Goal: Information Seeking & Learning: Learn about a topic

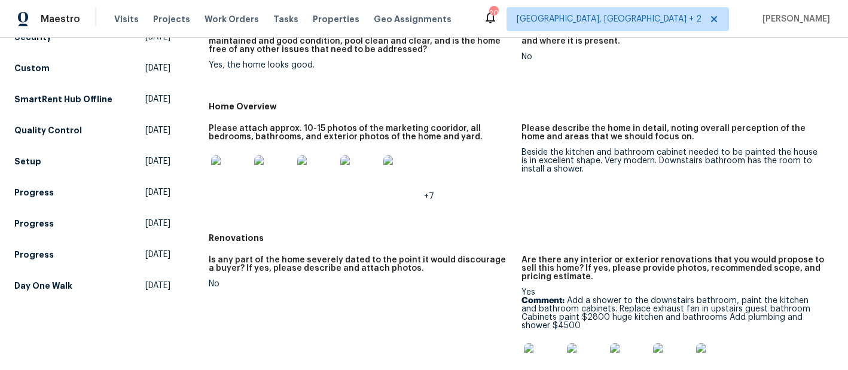
scroll to position [188, 0]
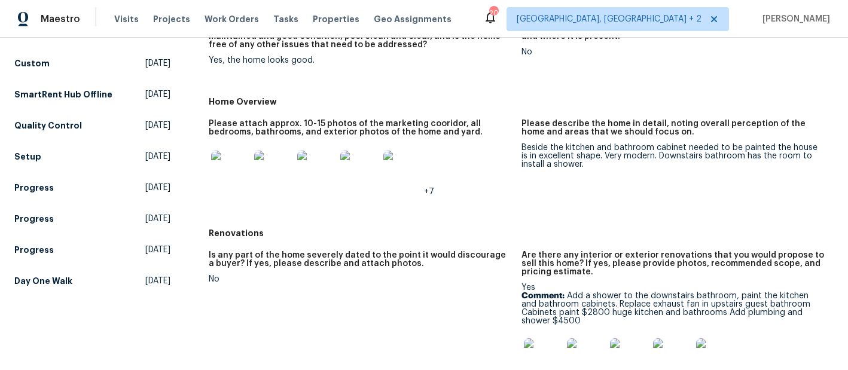
click at [227, 176] on img at bounding box center [230, 170] width 38 height 38
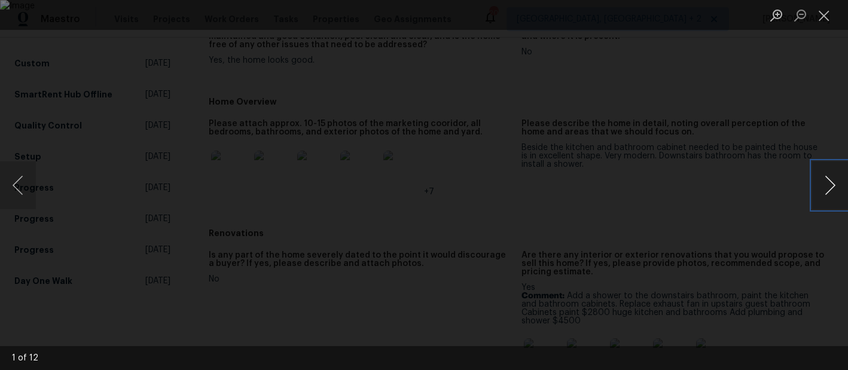
click at [831, 187] on button "Next image" at bounding box center [831, 186] width 36 height 48
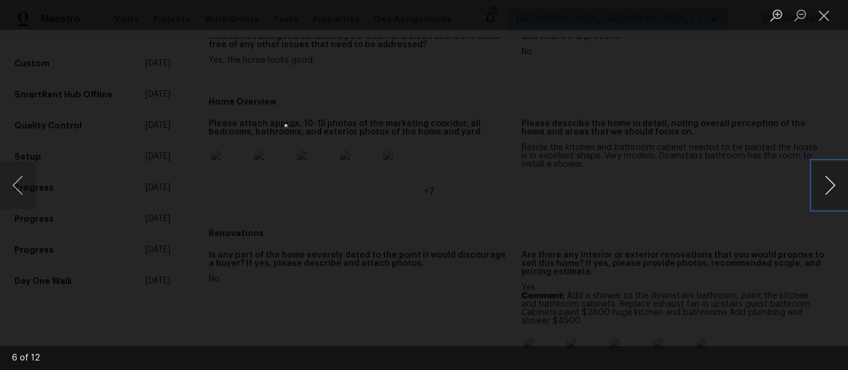
click at [831, 187] on button "Next image" at bounding box center [831, 186] width 36 height 48
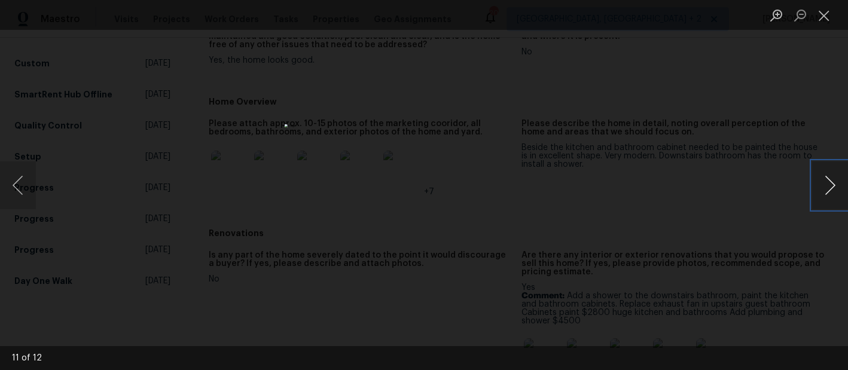
click at [831, 187] on button "Next image" at bounding box center [831, 186] width 36 height 48
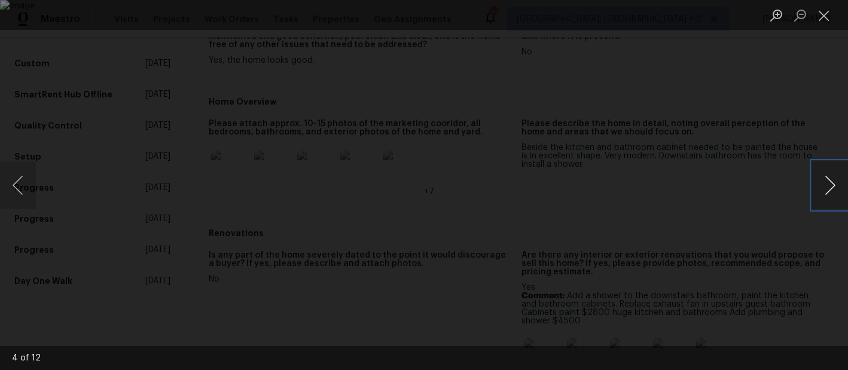
click at [831, 187] on button "Next image" at bounding box center [831, 186] width 36 height 48
click at [823, 16] on button "Close lightbox" at bounding box center [825, 15] width 24 height 21
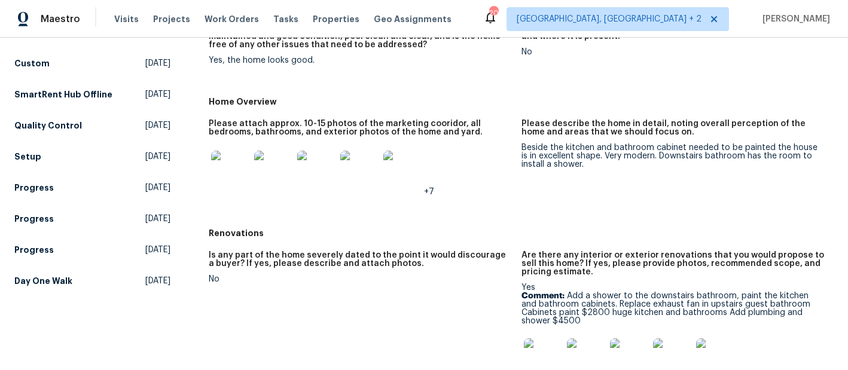
scroll to position [267, 0]
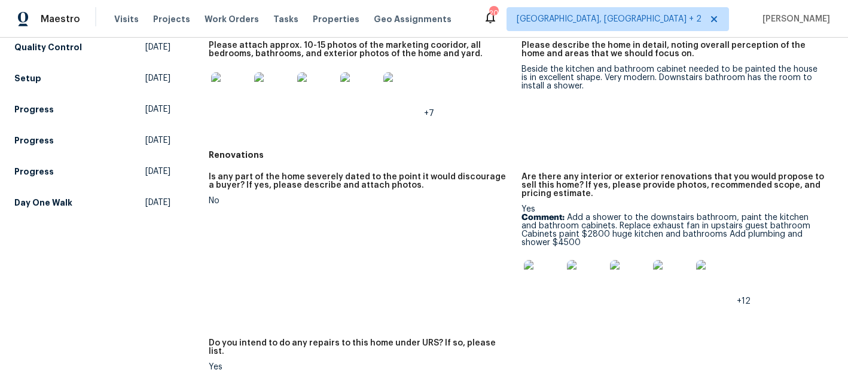
click at [540, 272] on img at bounding box center [543, 279] width 38 height 38
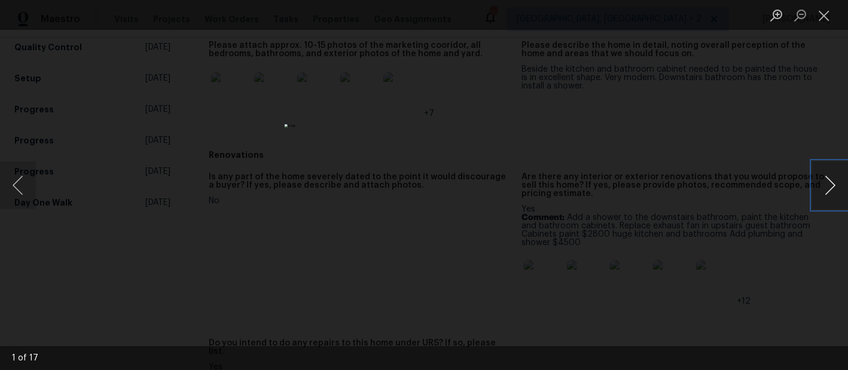
click at [829, 184] on button "Next image" at bounding box center [831, 186] width 36 height 48
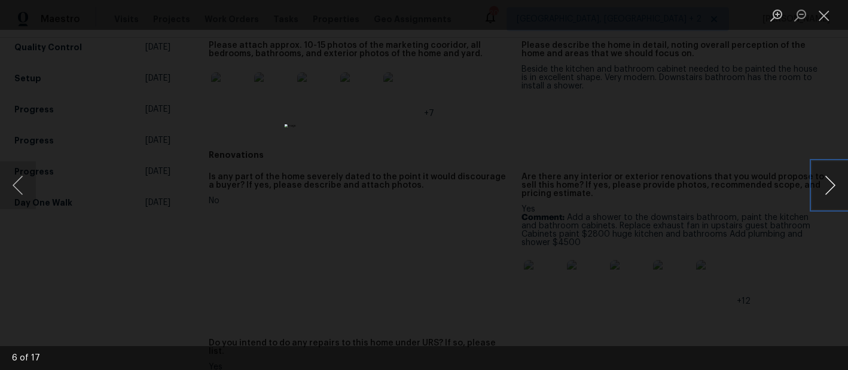
click at [829, 184] on button "Next image" at bounding box center [831, 186] width 36 height 48
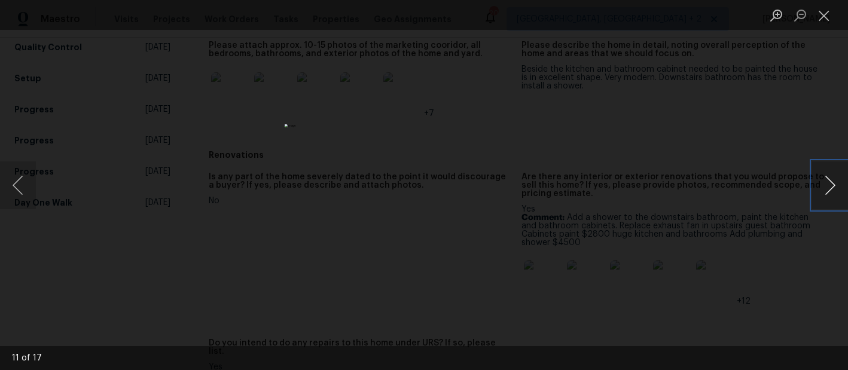
click at [826, 184] on button "Next image" at bounding box center [831, 186] width 36 height 48
click at [828, 16] on button "Close lightbox" at bounding box center [825, 15] width 24 height 21
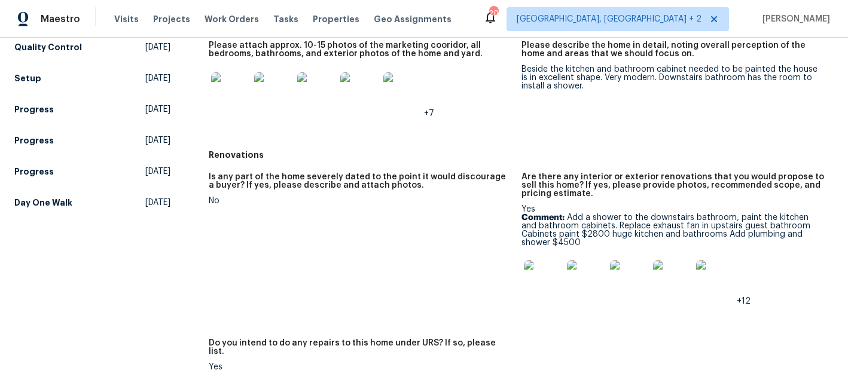
scroll to position [273, 0]
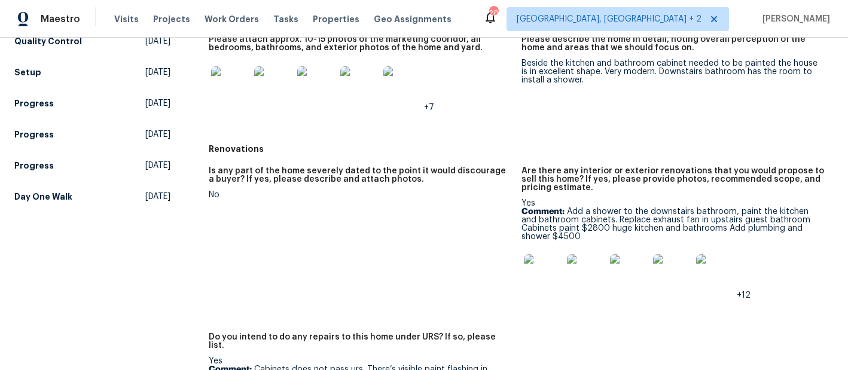
click at [722, 268] on img at bounding box center [715, 273] width 38 height 38
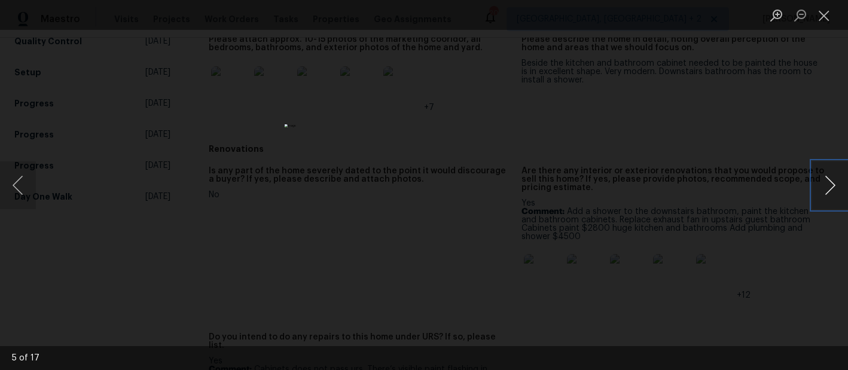
click at [827, 187] on button "Next image" at bounding box center [831, 186] width 36 height 48
click at [826, 187] on button "Next image" at bounding box center [831, 186] width 36 height 48
click at [14, 185] on button "Previous image" at bounding box center [18, 186] width 36 height 48
click at [835, 184] on button "Next image" at bounding box center [831, 186] width 36 height 48
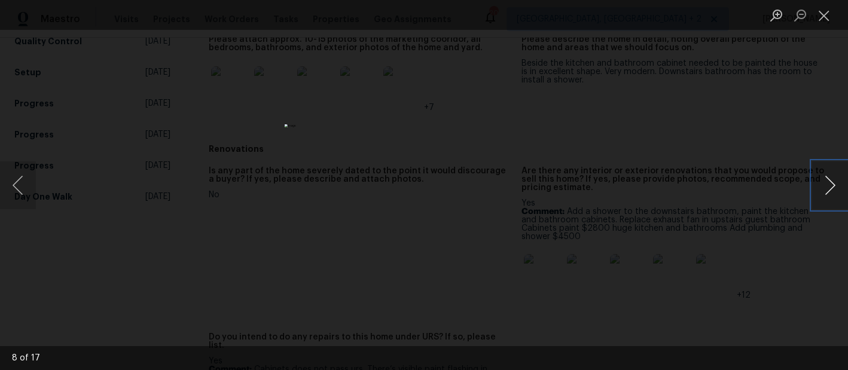
click at [835, 184] on button "Next image" at bounding box center [831, 186] width 36 height 48
click at [826, 22] on button "Close lightbox" at bounding box center [825, 15] width 24 height 21
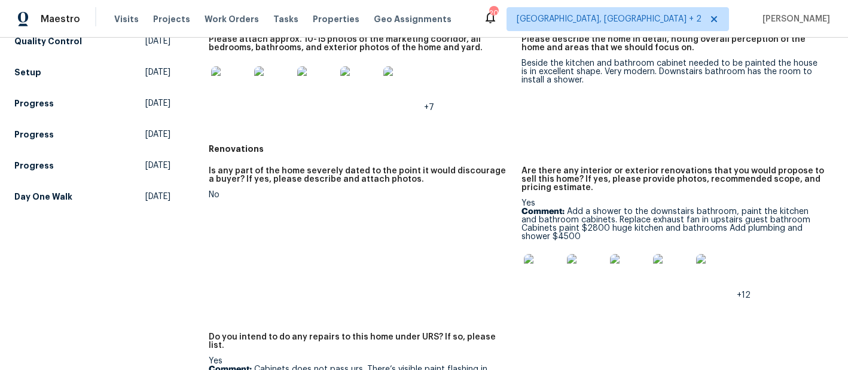
scroll to position [272, 0]
